Goal: Find contact information: Find contact information

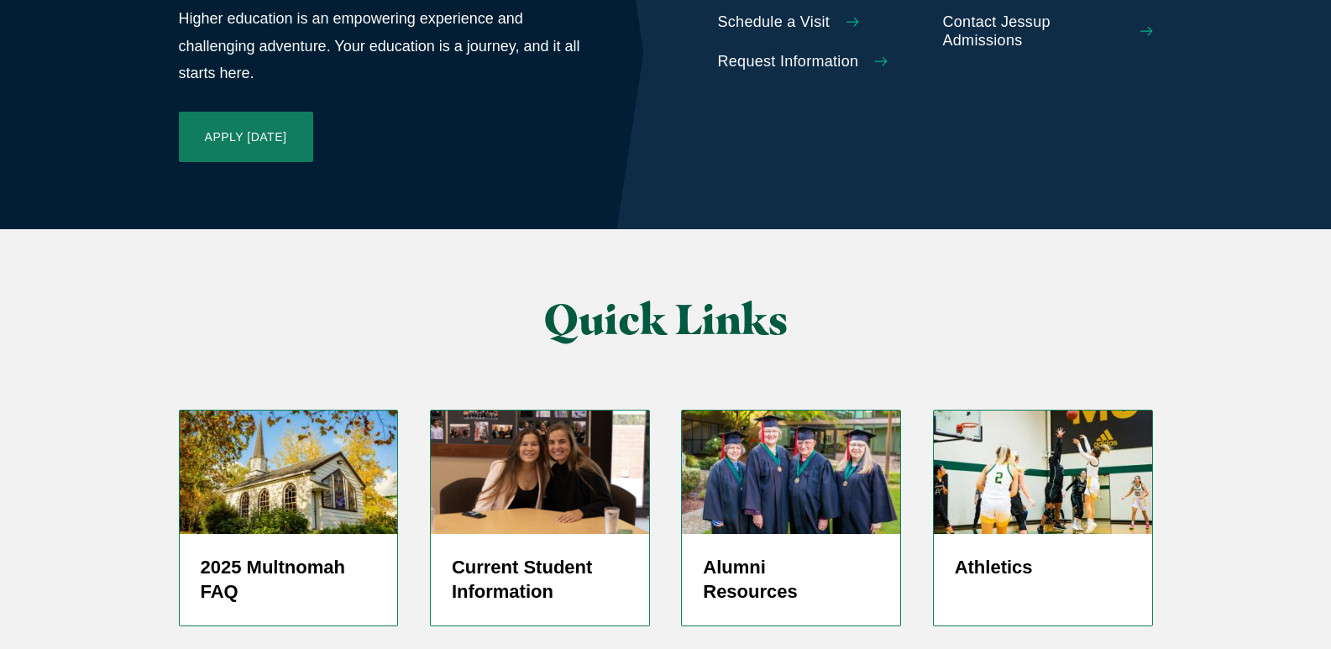
scroll to position [4107, 0]
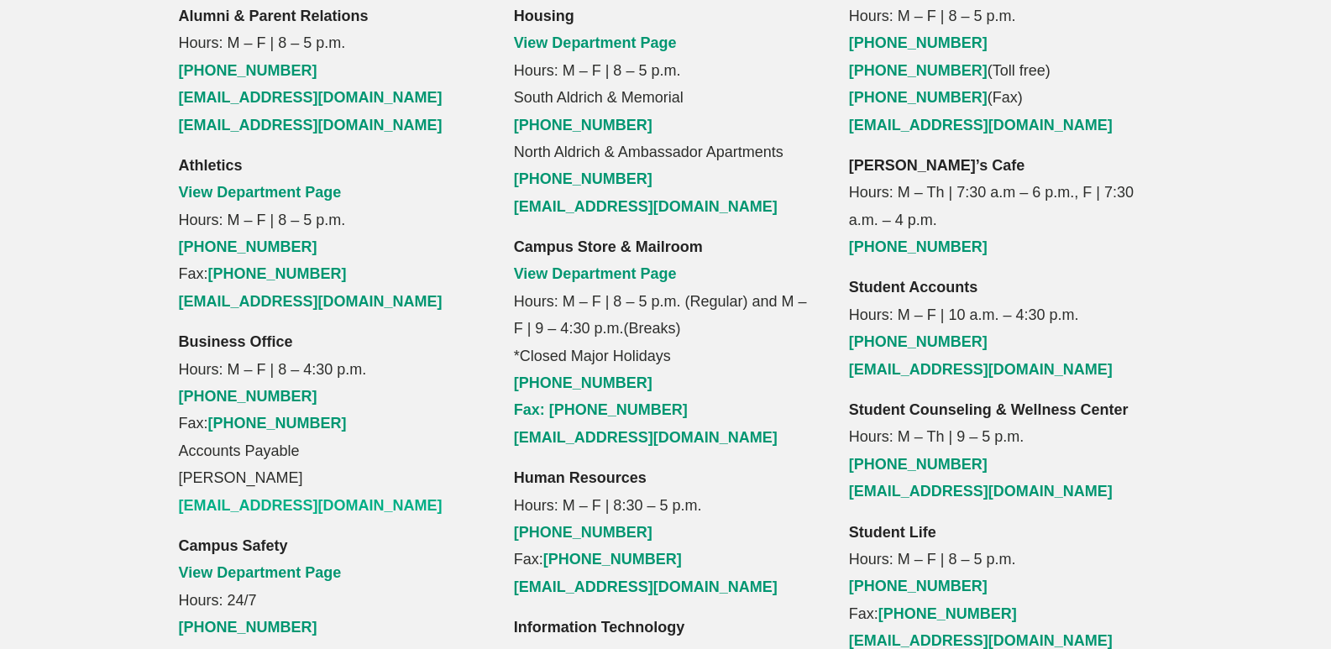
scroll to position [1763, 0]
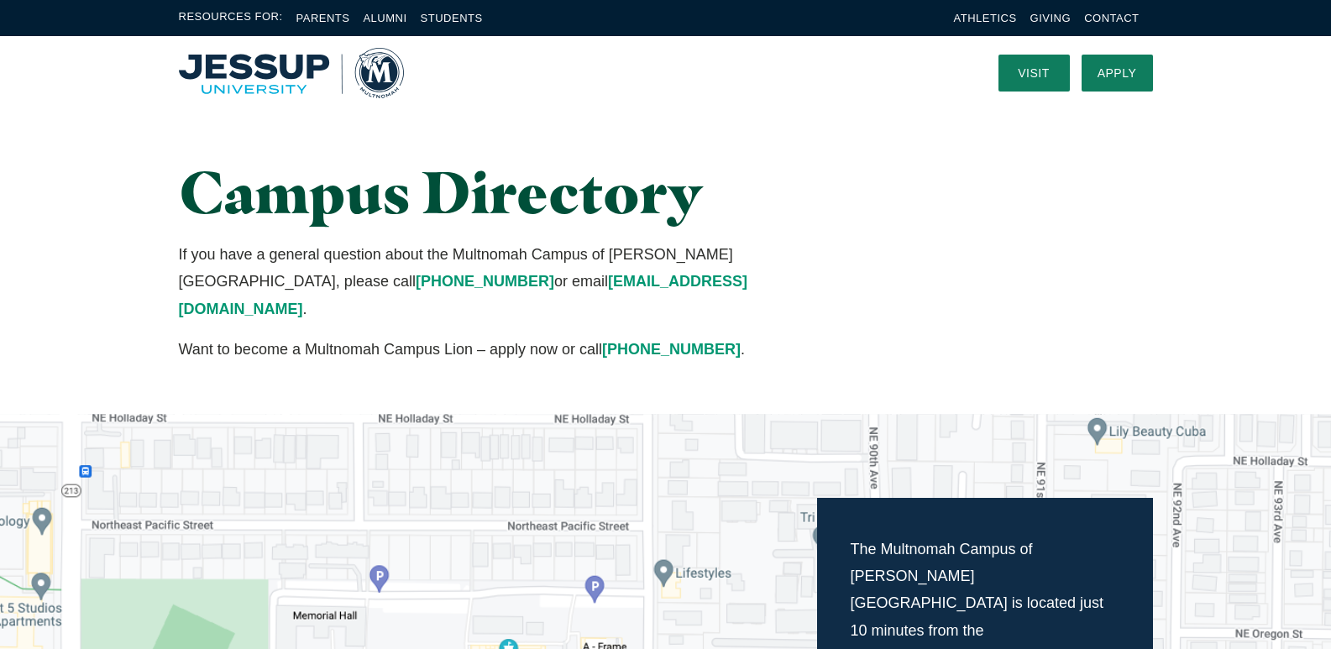
click at [254, 78] on img "Home" at bounding box center [291, 73] width 225 height 50
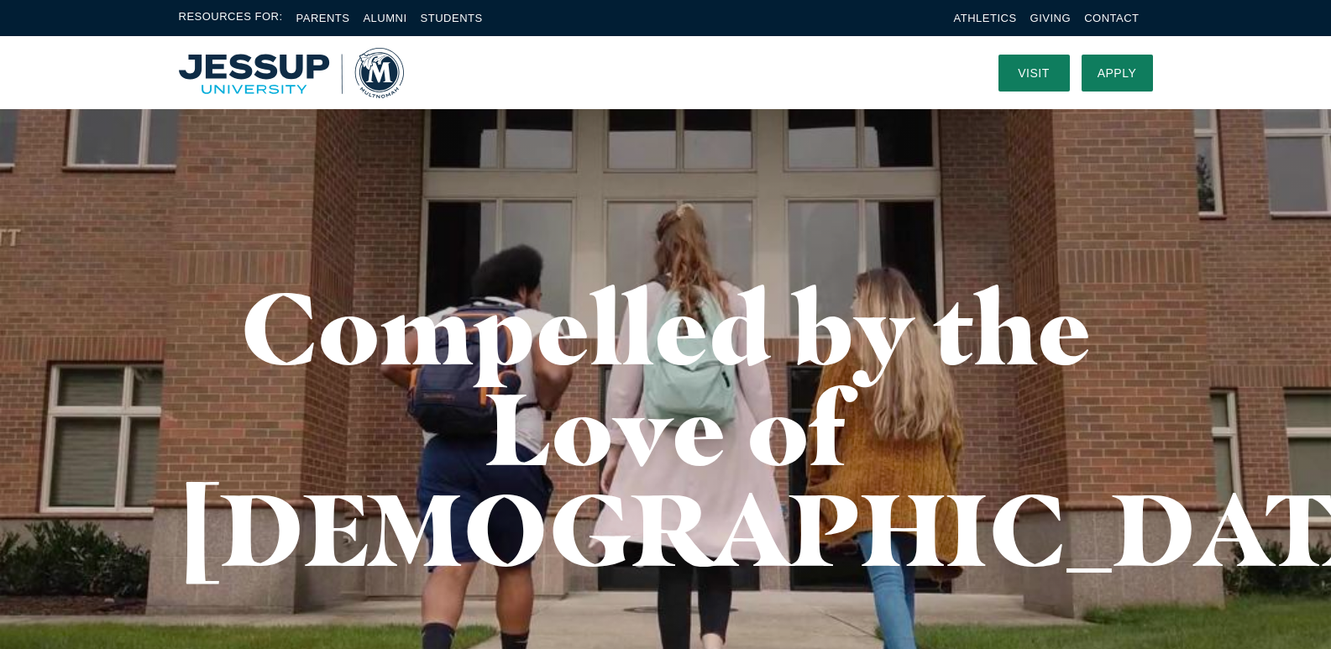
click at [393, 76] on img "Home" at bounding box center [291, 73] width 225 height 50
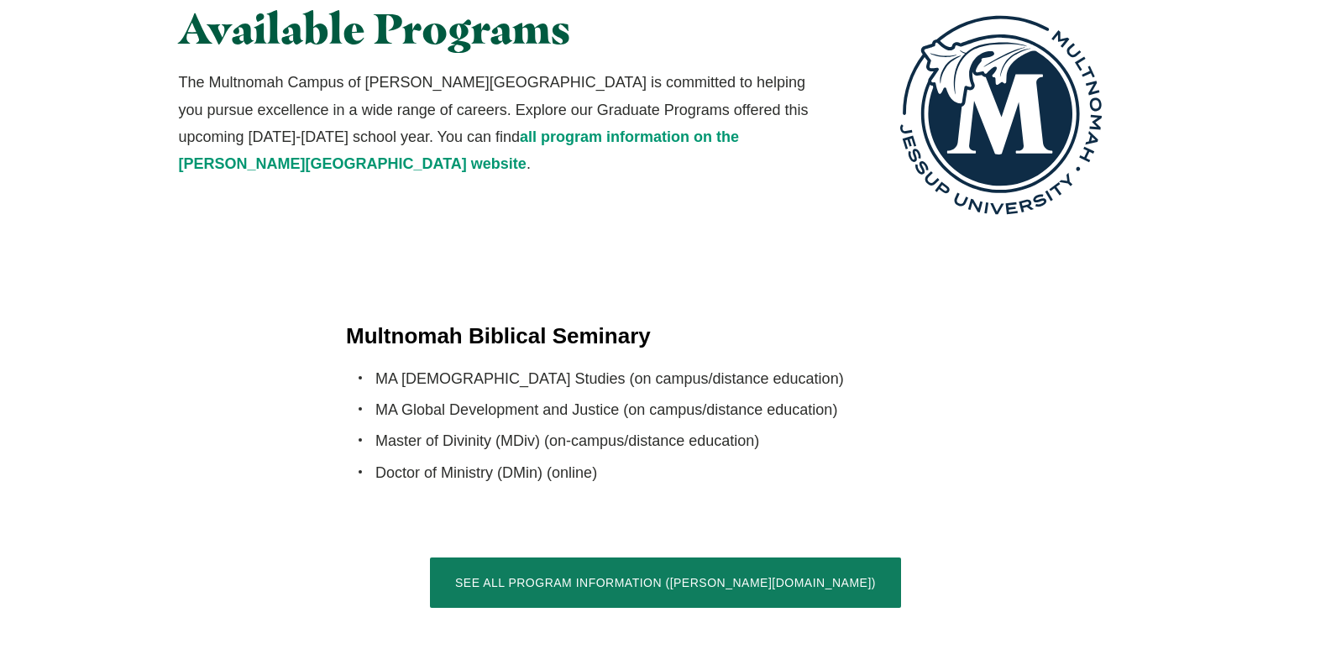
scroll to position [3268, 0]
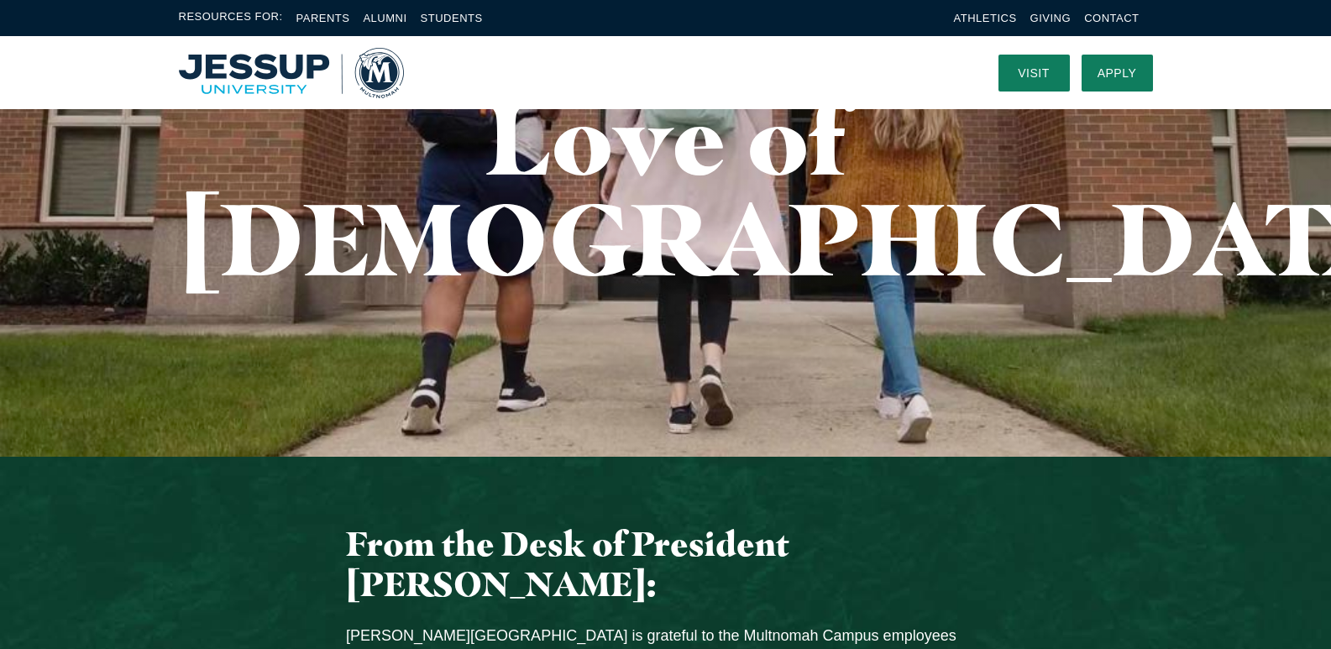
scroll to position [0, 0]
